Goal: Task Accomplishment & Management: Manage account settings

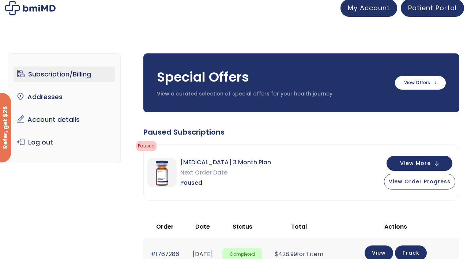
scroll to position [10, 0]
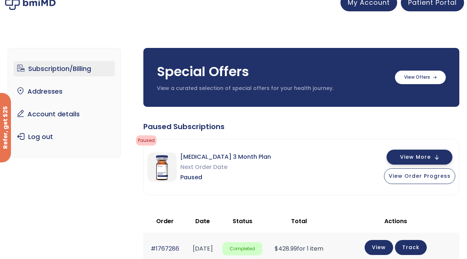
click at [418, 159] on span "View More" at bounding box center [415, 157] width 31 height 5
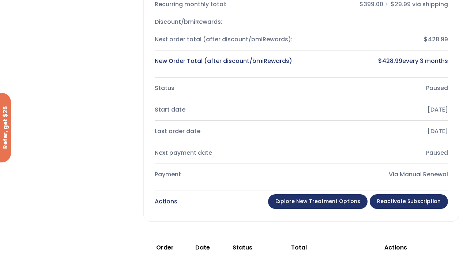
scroll to position [253, 0]
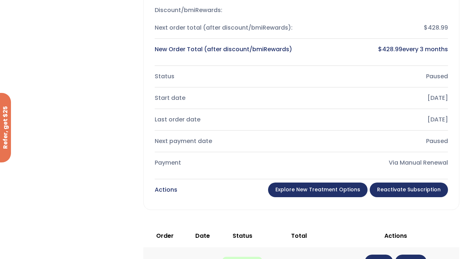
click at [402, 191] on link "Reactivate Subscription" at bounding box center [409, 189] width 78 height 15
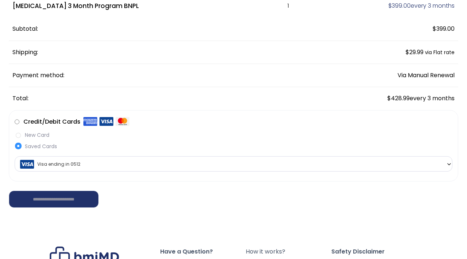
scroll to position [107, 0]
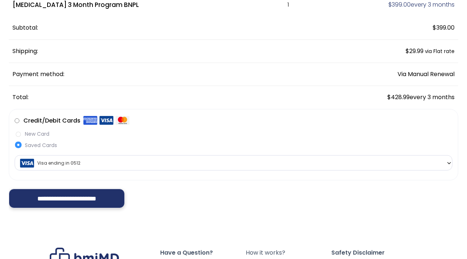
click at [75, 199] on input "**********" at bounding box center [67, 198] width 116 height 19
